Goal: Information Seeking & Learning: Learn about a topic

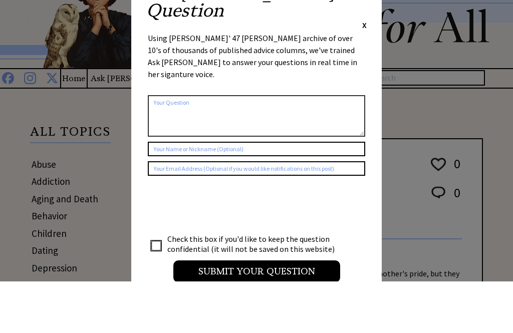
scroll to position [52, 0]
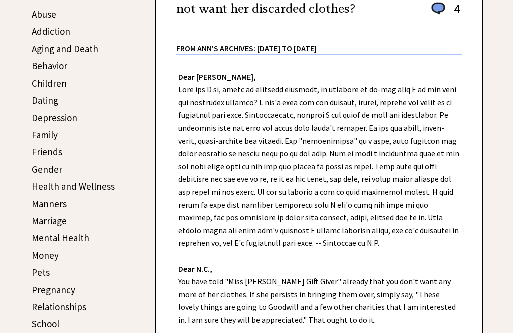
scroll to position [203, 0]
click at [40, 153] on link "Friends" at bounding box center [47, 151] width 31 height 12
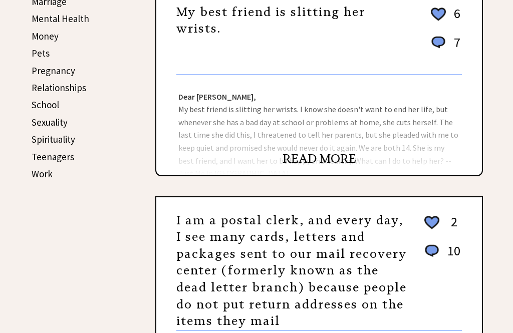
scroll to position [354, 0]
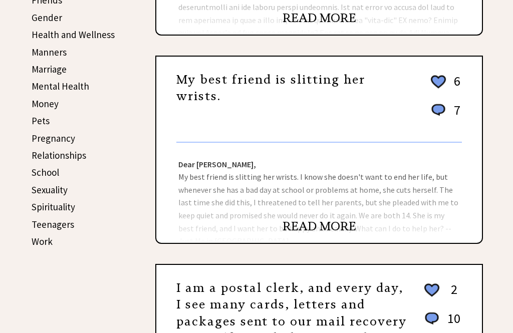
click at [38, 173] on link "School" at bounding box center [46, 172] width 28 height 12
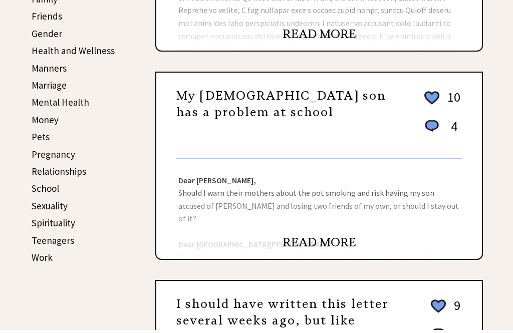
scroll to position [338, 0]
click at [38, 185] on link "School" at bounding box center [46, 188] width 28 height 12
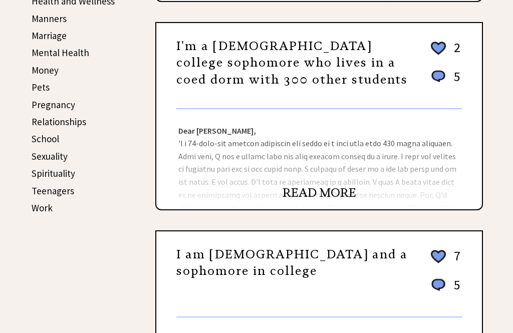
scroll to position [388, 0]
click at [40, 208] on link "Work" at bounding box center [42, 208] width 21 height 12
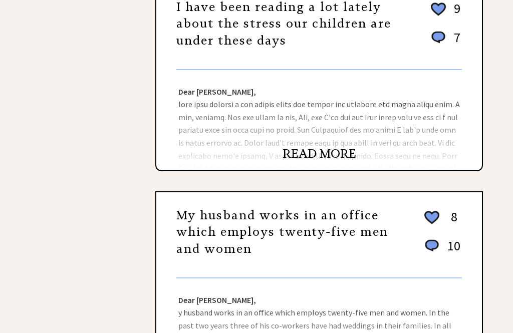
scroll to position [648, 0]
click at [321, 147] on link "READ MORE" at bounding box center [320, 154] width 74 height 15
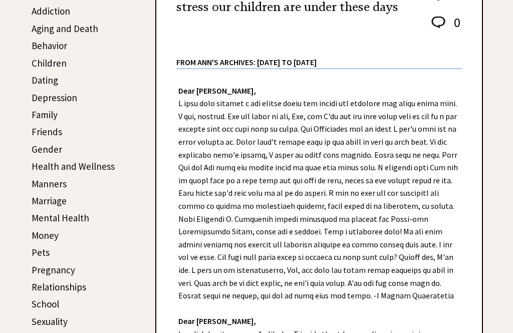
scroll to position [222, 0]
click at [38, 78] on link "Dating" at bounding box center [45, 80] width 27 height 12
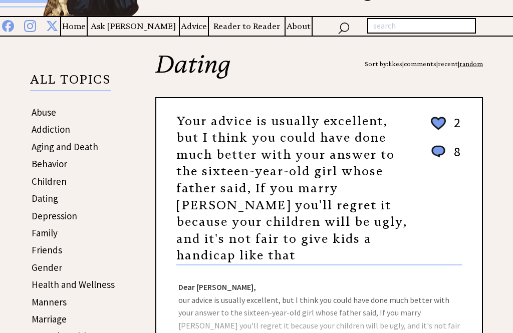
scroll to position [115, 0]
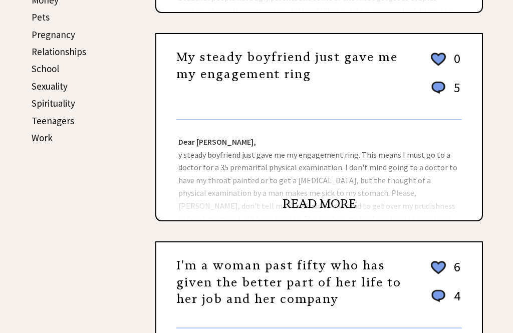
scroll to position [458, 0]
click at [313, 203] on link "READ MORE" at bounding box center [320, 204] width 74 height 15
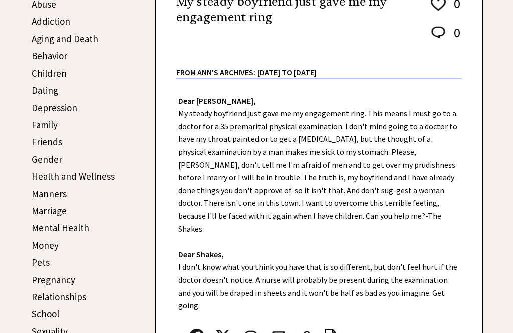
scroll to position [212, 0]
click at [46, 90] on link "Dating" at bounding box center [45, 90] width 27 height 12
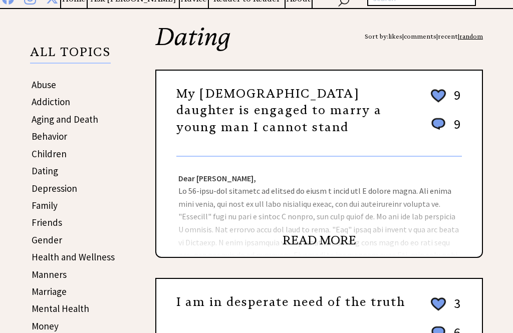
scroll to position [130, 0]
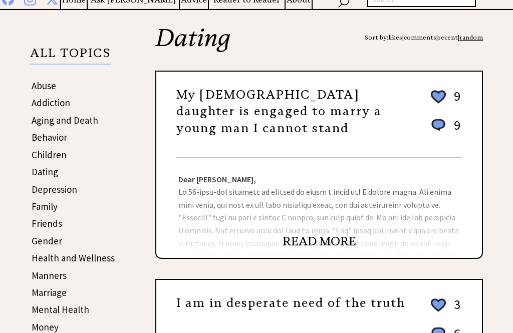
click at [312, 241] on link "READ MORE" at bounding box center [320, 241] width 74 height 15
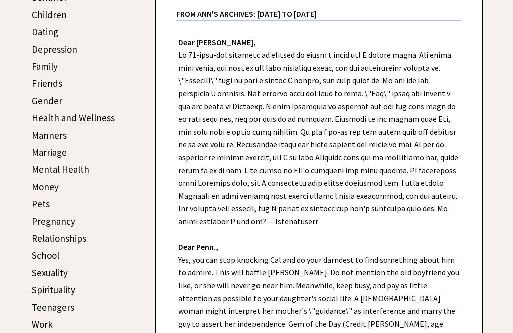
scroll to position [270, 0]
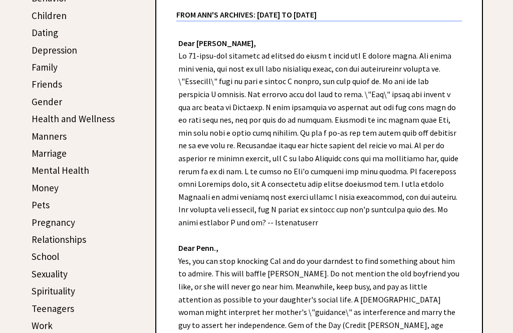
click at [48, 157] on link "Marriage" at bounding box center [49, 153] width 35 height 12
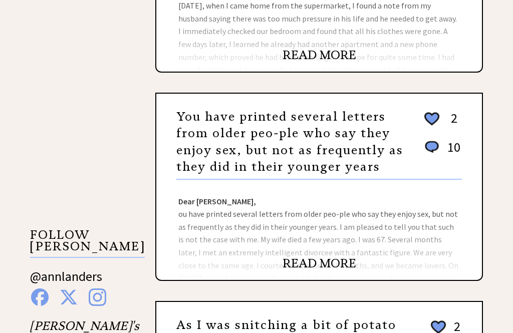
scroll to position [745, 0]
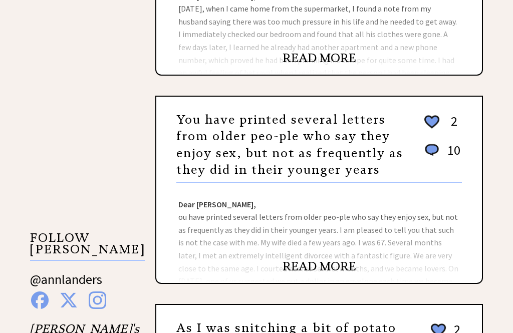
click at [313, 271] on link "READ MORE" at bounding box center [320, 266] width 74 height 15
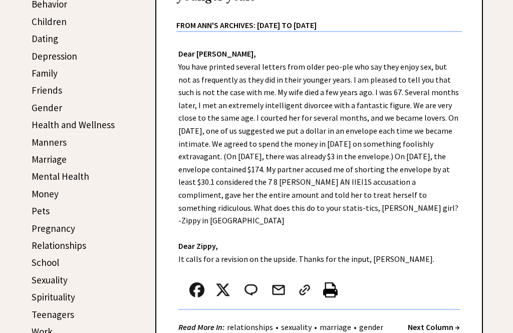
scroll to position [267, 0]
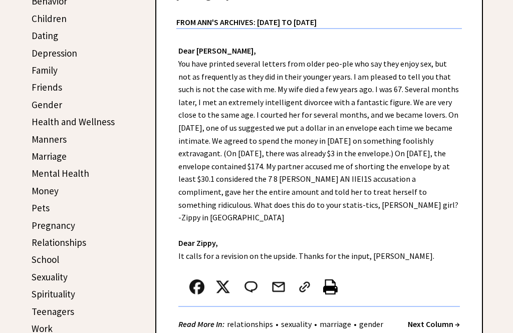
click at [40, 192] on link "Money" at bounding box center [45, 191] width 27 height 12
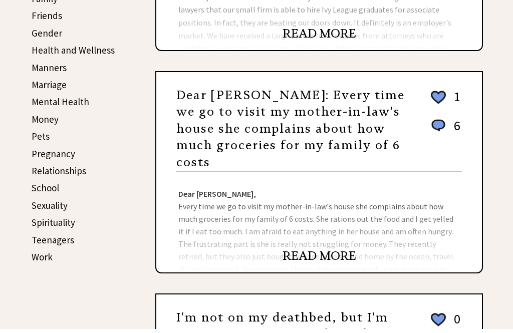
scroll to position [338, 0]
click at [49, 154] on link "Pregnancy" at bounding box center [54, 154] width 44 height 12
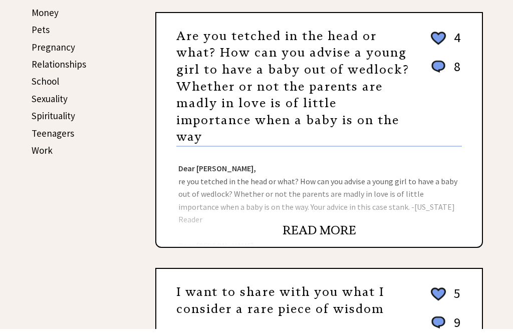
scroll to position [445, 0]
click at [35, 148] on link "Work" at bounding box center [42, 150] width 21 height 12
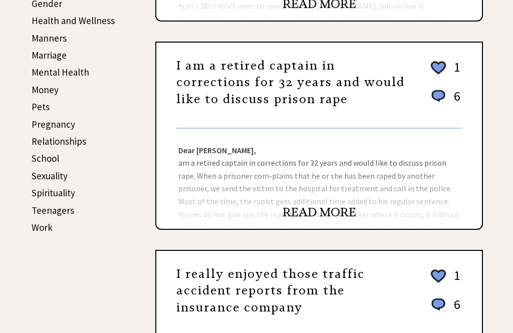
scroll to position [368, 0]
click at [41, 225] on link "Work" at bounding box center [42, 228] width 21 height 12
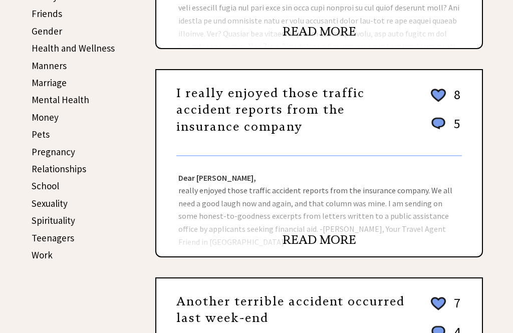
scroll to position [342, 0]
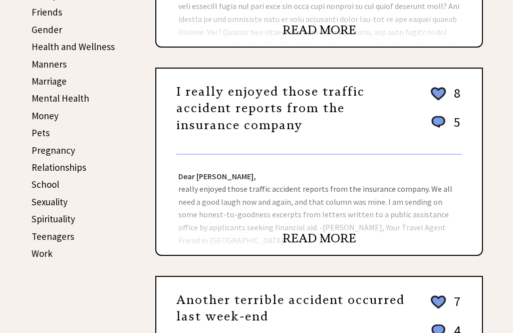
click at [37, 251] on link "Work" at bounding box center [42, 254] width 21 height 12
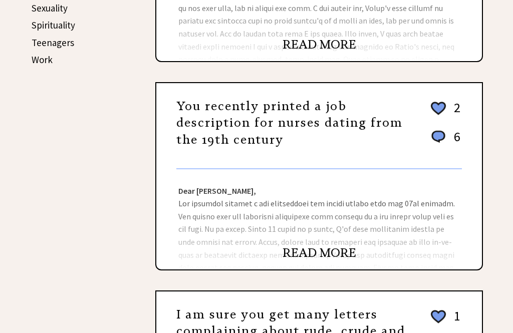
scroll to position [538, 0]
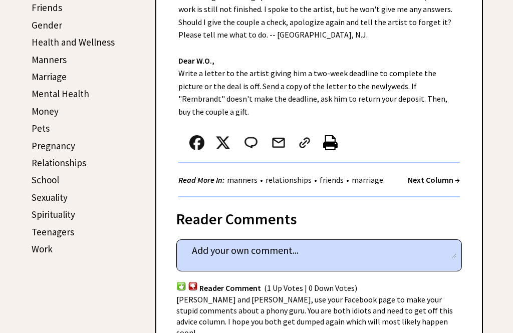
scroll to position [359, 0]
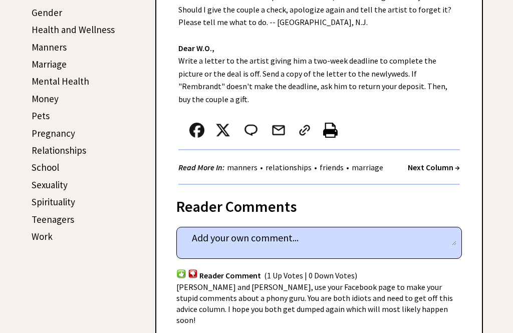
click at [34, 235] on link "Work" at bounding box center [42, 237] width 21 height 12
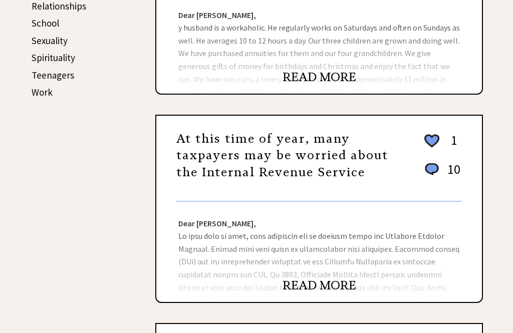
scroll to position [503, 0]
click at [41, 90] on link "Work" at bounding box center [42, 92] width 21 height 12
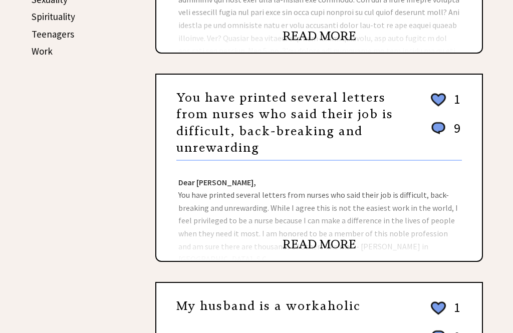
scroll to position [542, 0]
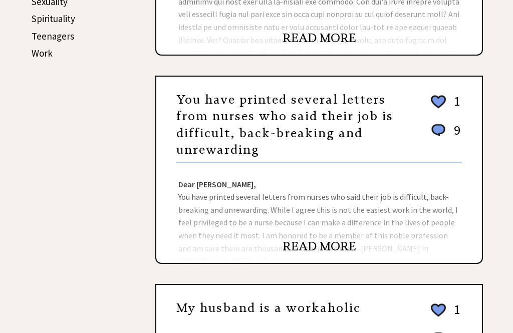
click at [308, 254] on link "READ MORE" at bounding box center [320, 246] width 74 height 15
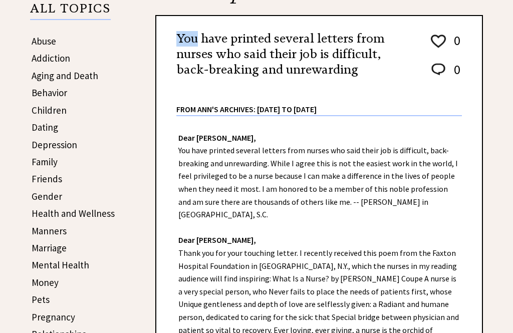
scroll to position [175, 0]
click at [44, 112] on link "Children" at bounding box center [49, 110] width 35 height 12
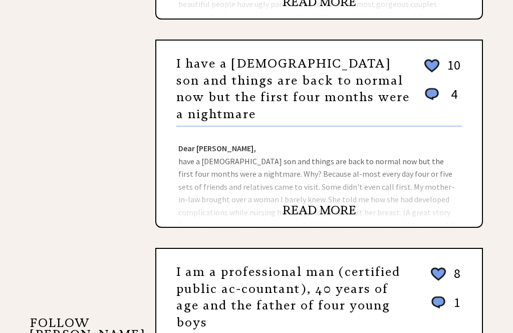
scroll to position [660, 0]
click at [300, 211] on link "READ MORE" at bounding box center [320, 210] width 74 height 15
